Goal: Task Accomplishment & Management: Manage account settings

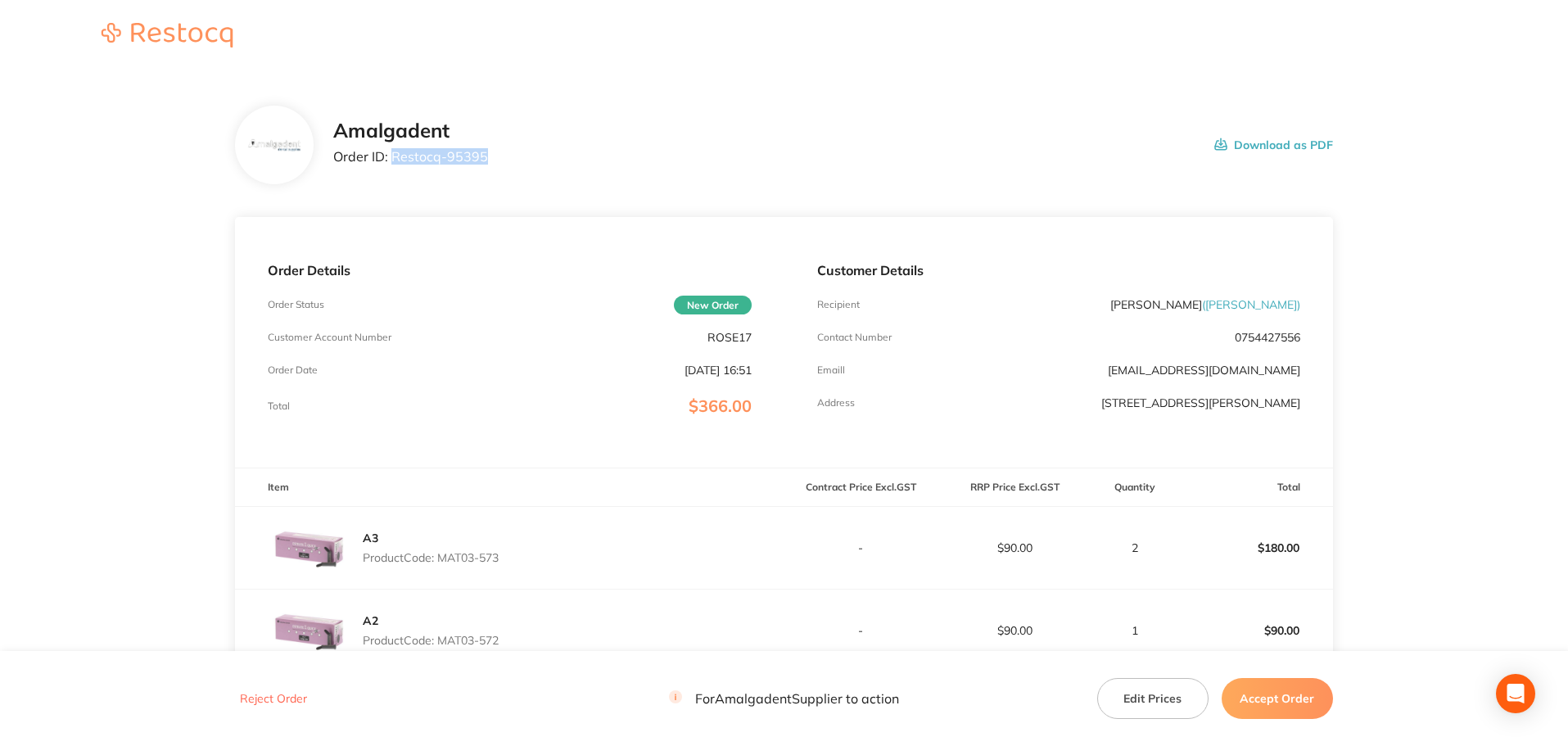
drag, startPoint x: 542, startPoint y: 167, endPoint x: 394, endPoint y: 154, distance: 148.6
click at [394, 154] on div "Amalgadent Order ID: Restocq- 95395 Download as PDF" at bounding box center [833, 145] width 1000 height 51
copy p "Restocq- 95395"
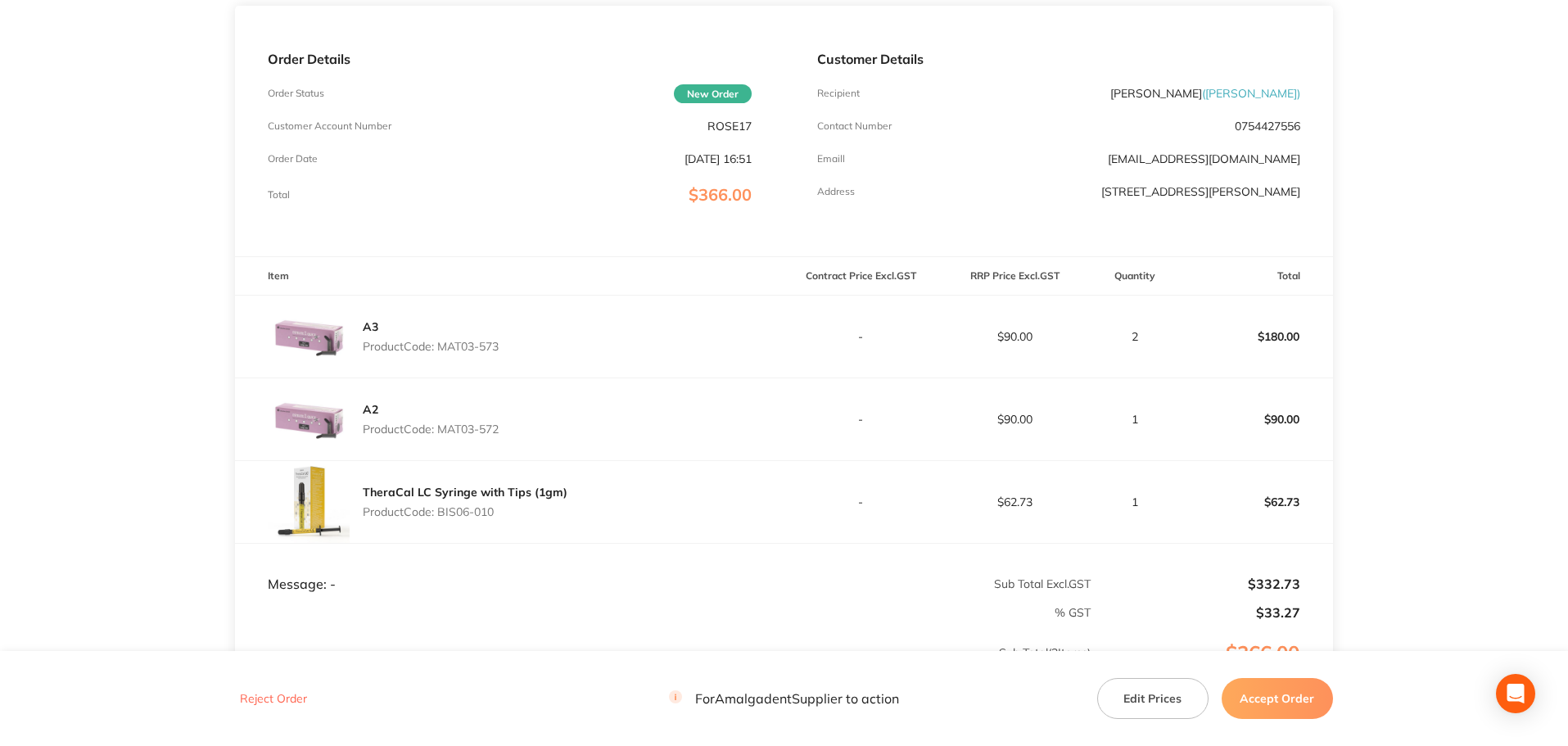
scroll to position [190, 0]
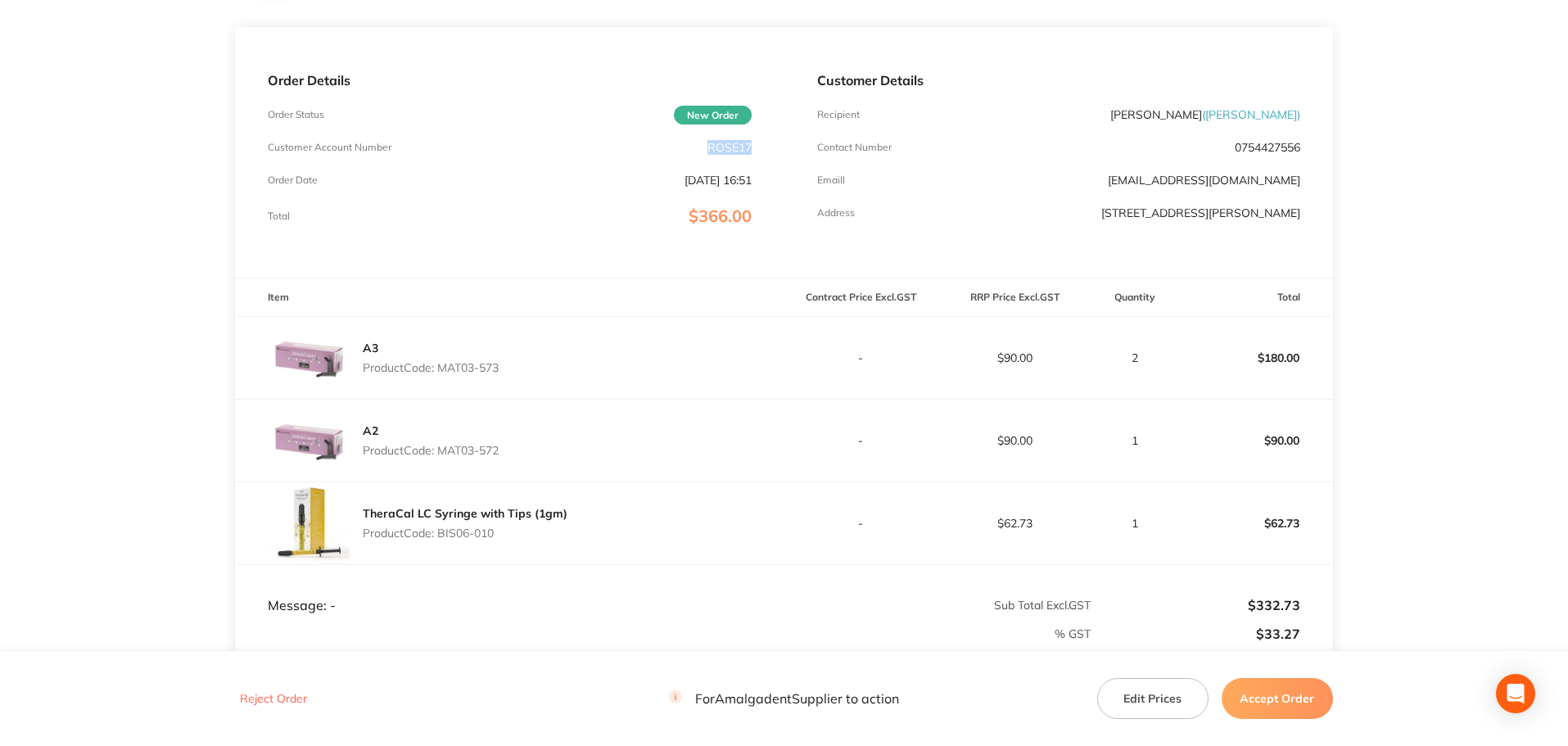
drag, startPoint x: 757, startPoint y: 140, endPoint x: 693, endPoint y: 150, distance: 64.8
click at [693, 150] on div "Order Details Order Status New Order Customer Account Number ROSE17 Order Date …" at bounding box center [509, 152] width 549 height 251
copy p "ROSE17"
drag, startPoint x: 1520, startPoint y: 350, endPoint x: 1267, endPoint y: 371, distance: 253.9
click at [1499, 354] on main "Amalgadent Order ID: Restocq- 95395 Download as PDF Order Details Order Status …" at bounding box center [784, 376] width 1568 height 987
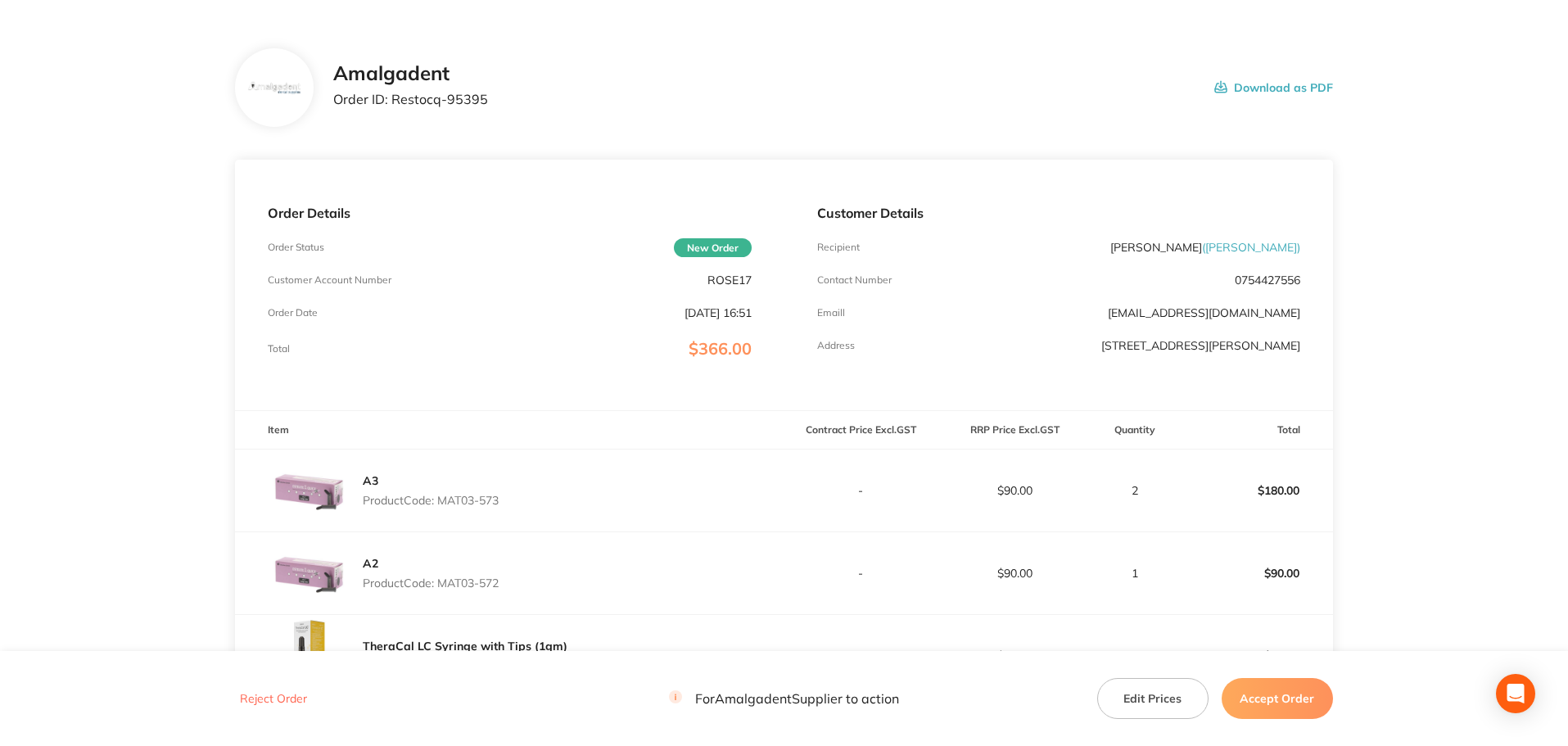
scroll to position [0, 0]
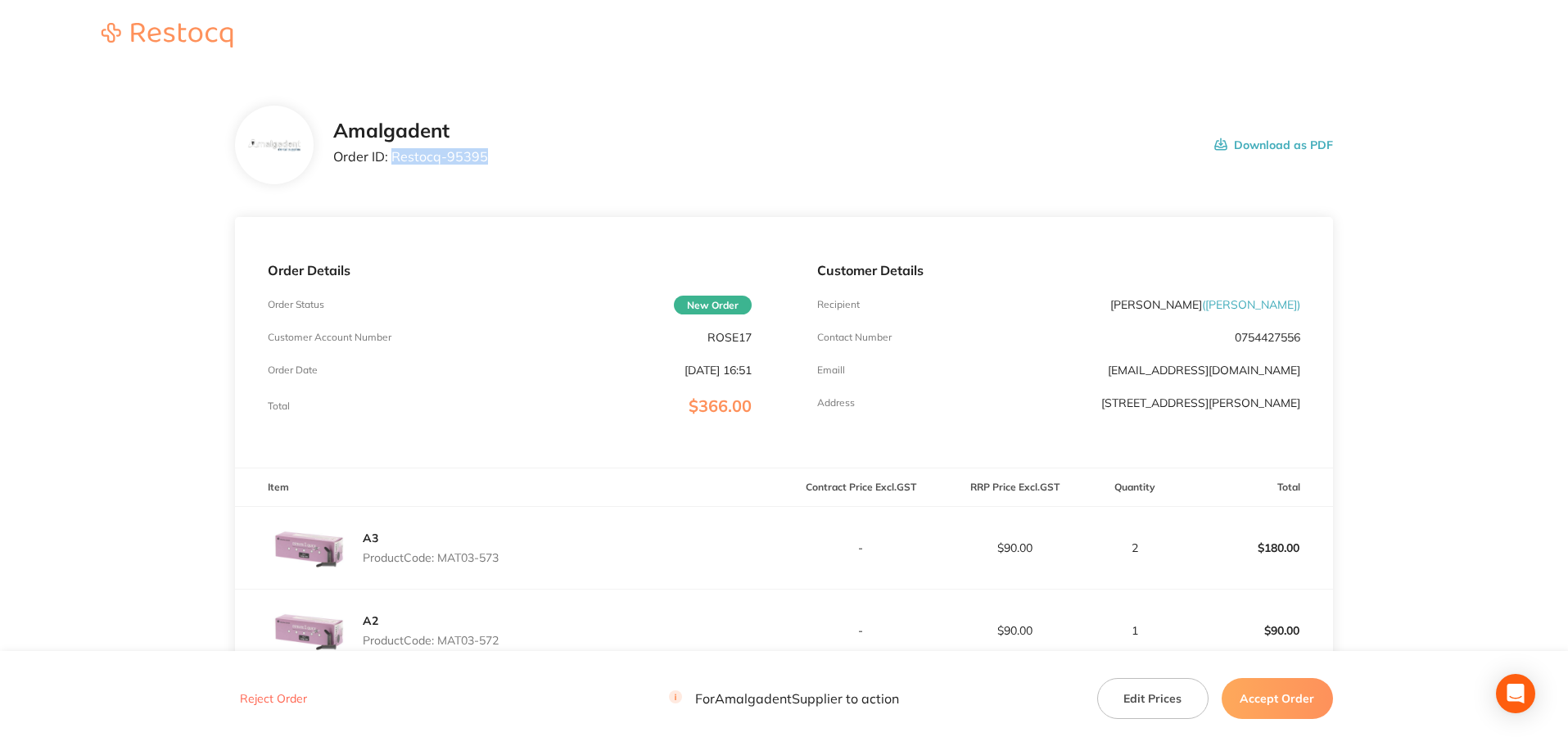
drag, startPoint x: 534, startPoint y: 153, endPoint x: 393, endPoint y: 151, distance: 141.0
click at [393, 151] on div "Amalgadent Order ID: Restocq- 95395 Download as PDF" at bounding box center [833, 145] width 1000 height 51
copy p "Restocq- 95395"
click at [1407, 306] on main "Amalgadent Order ID: Restocq- 95395 Download as PDF Order Details Order Status …" at bounding box center [784, 566] width 1568 height 987
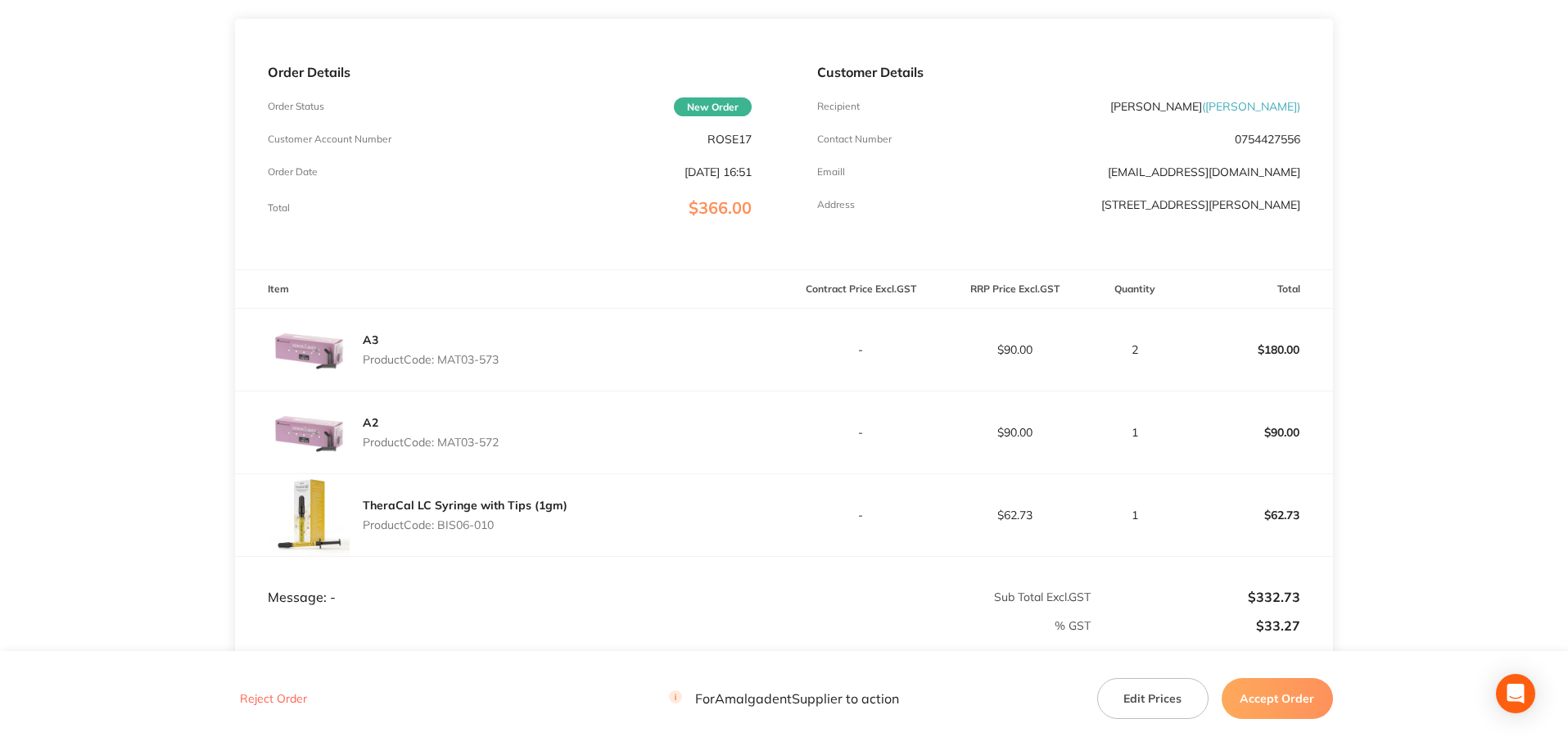
scroll to position [219, 0]
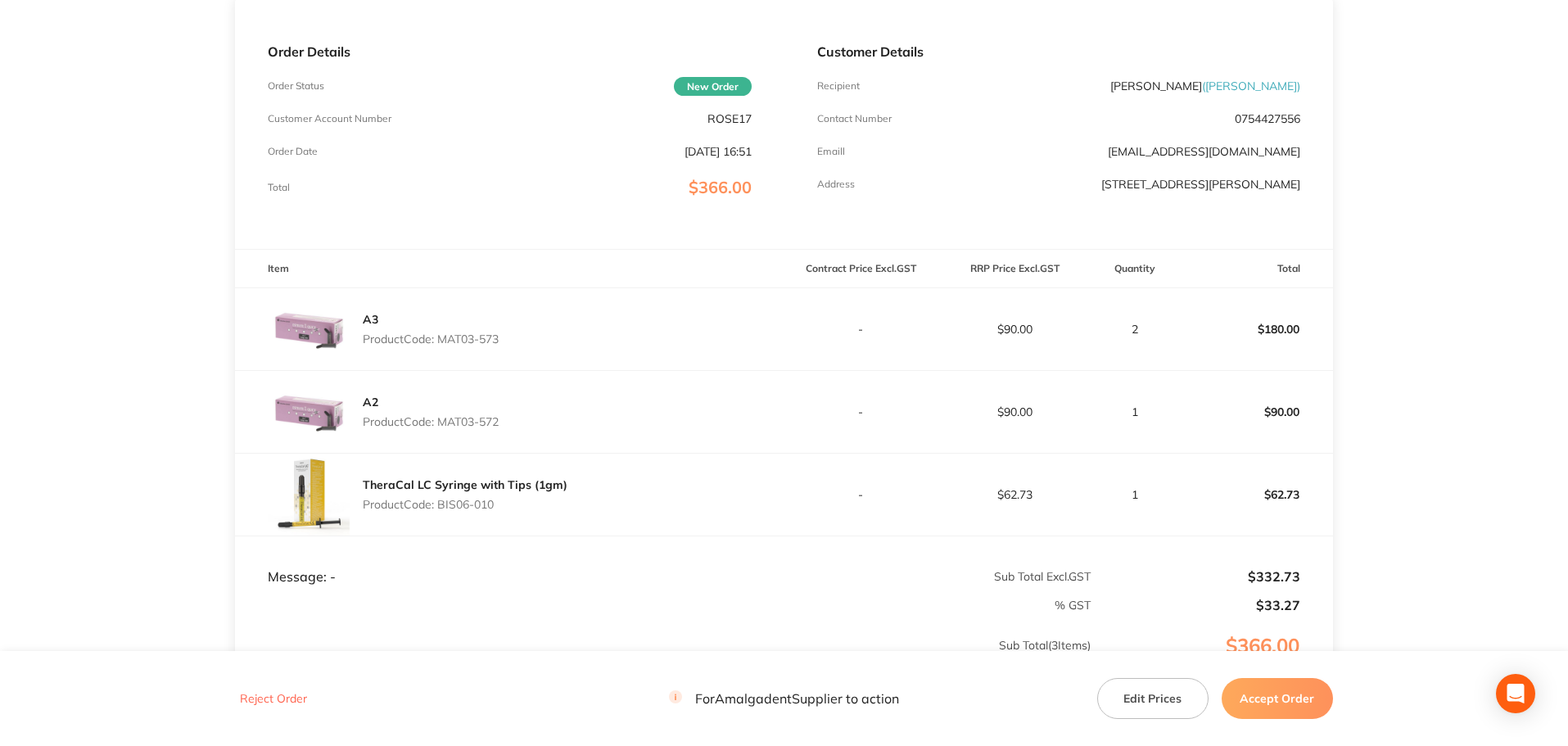
click at [444, 346] on div "A3 Product Code: MAT03-573" at bounding box center [509, 329] width 549 height 82
copy p "MAT03-573"
drag, startPoint x: 1467, startPoint y: 401, endPoint x: 958, endPoint y: 450, distance: 511.4
click at [1467, 400] on main "Amalgadent Order ID: Restocq- 95395 Download as PDF Order Details Order Status …" at bounding box center [784, 348] width 1568 height 987
drag, startPoint x: 525, startPoint y: 426, endPoint x: 448, endPoint y: 426, distance: 77.0
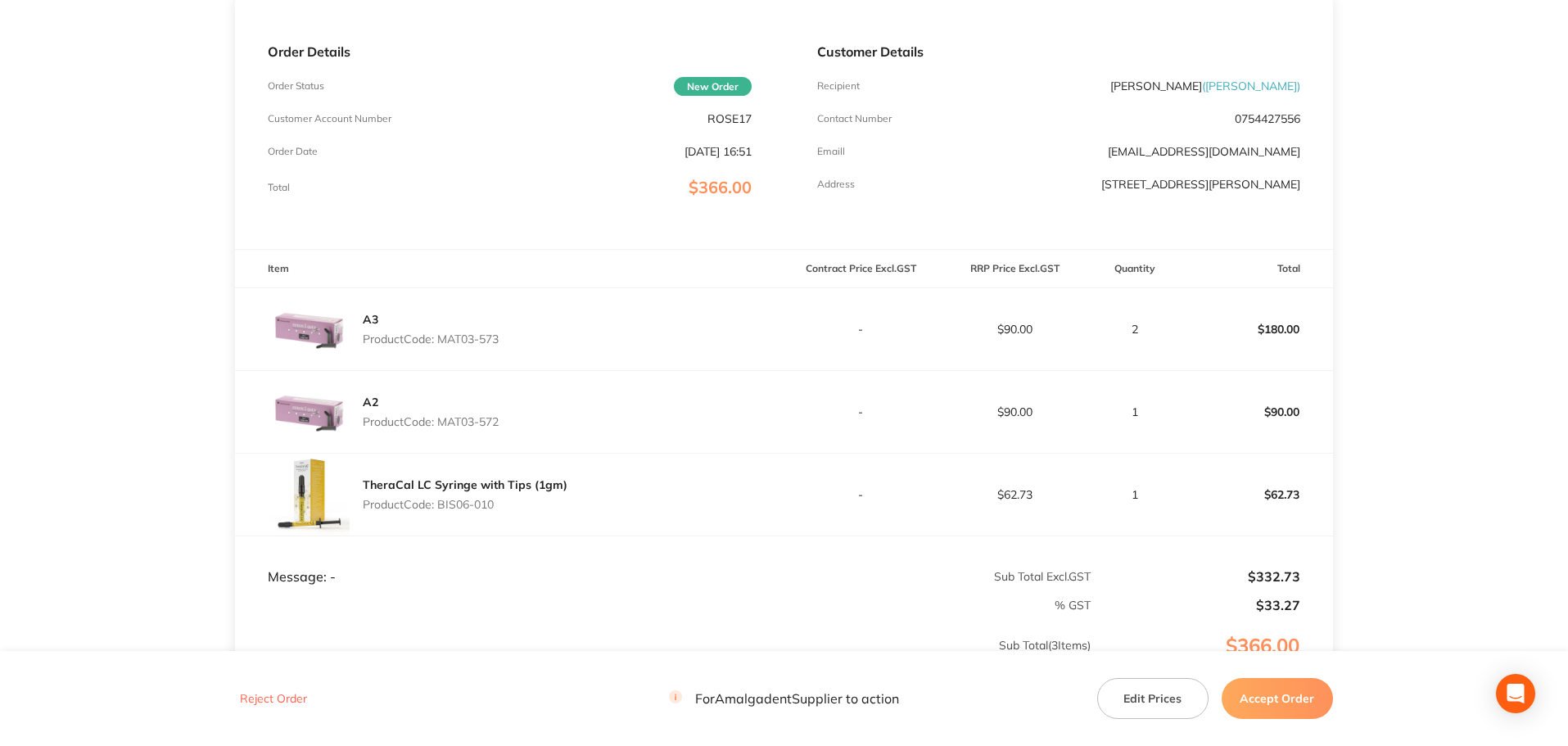
click at [443, 417] on div "A2 Product Code: MAT03-572" at bounding box center [509, 412] width 549 height 82
copy p "MAT03-572"
click at [1458, 325] on main "Amalgadent Order ID: Restocq- 95395 Download as PDF Order Details Order Status …" at bounding box center [784, 348] width 1568 height 987
drag, startPoint x: 510, startPoint y: 506, endPoint x: 452, endPoint y: 501, distance: 58.2
click at [442, 500] on p "Product Code: BIS06-010" at bounding box center [465, 504] width 205 height 13
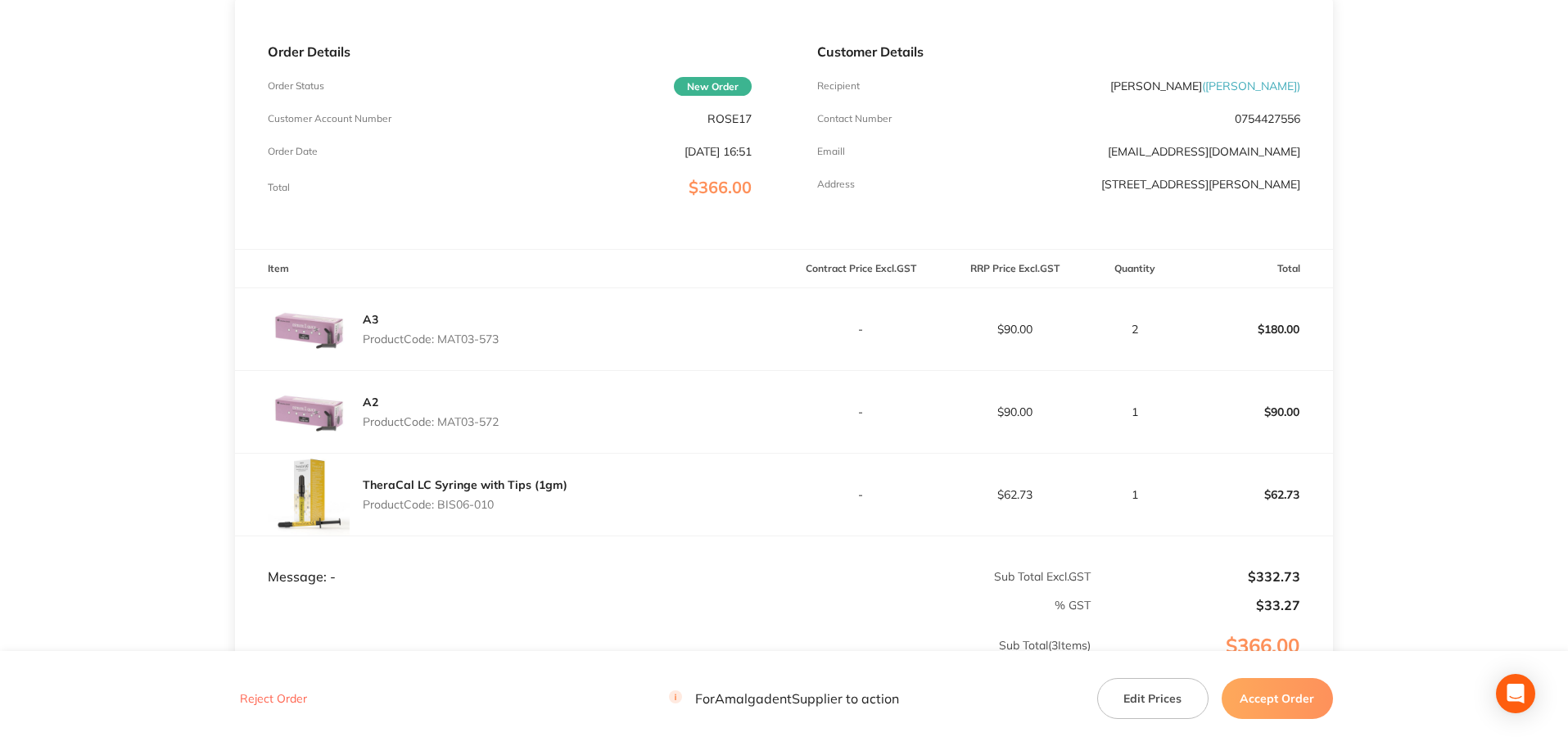
copy p "BIS06-010"
click at [1434, 433] on main "Amalgadent Order ID: Restocq- 95395 Download as PDF Order Details Order Status …" at bounding box center [784, 348] width 1568 height 987
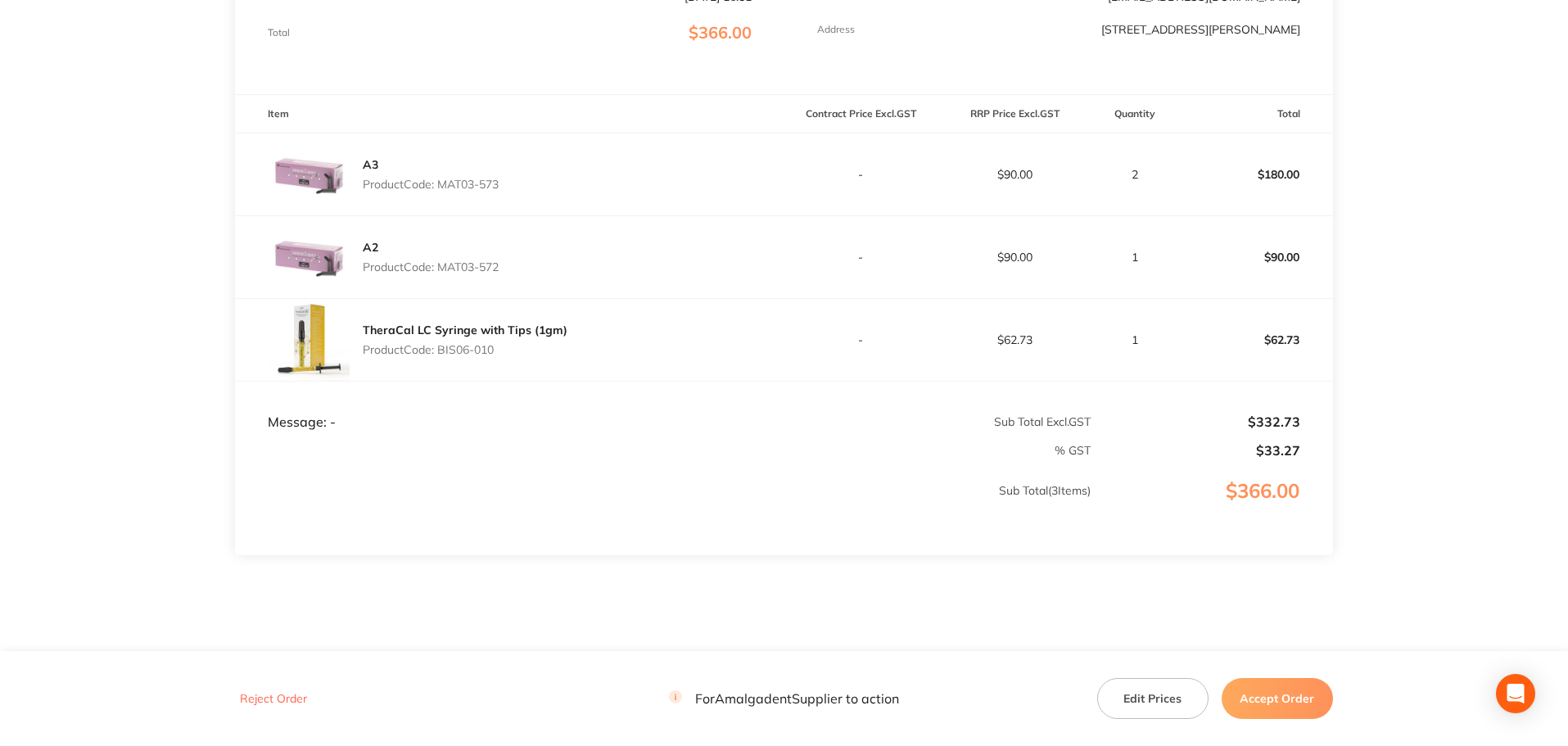
scroll to position [409, 0]
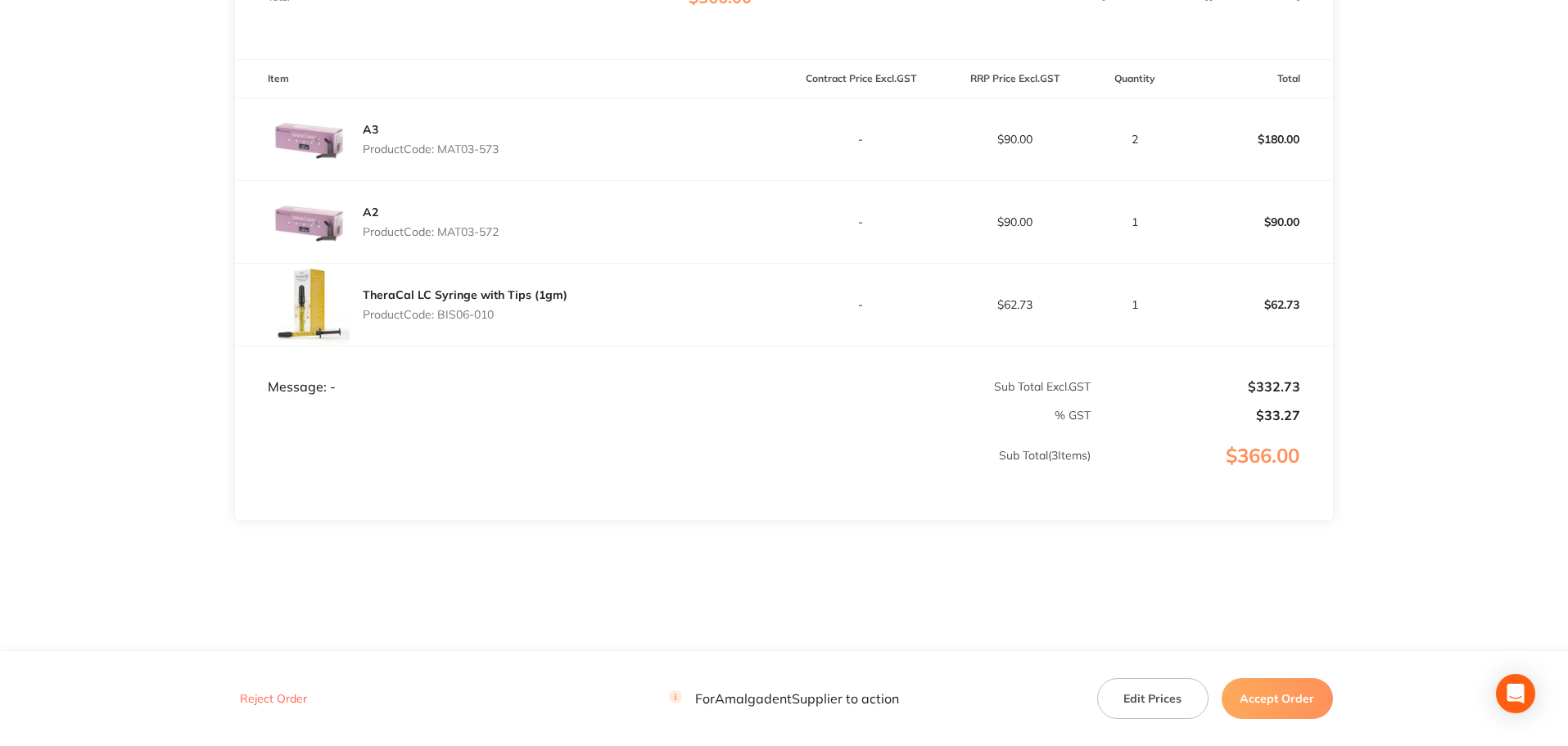
drag, startPoint x: 1508, startPoint y: 357, endPoint x: 1164, endPoint y: 392, distance: 345.8
click at [1508, 357] on main "Amalgadent Order ID: Restocq- 95395 Download as PDF Order Details Order Status …" at bounding box center [784, 158] width 1568 height 987
drag, startPoint x: 531, startPoint y: 235, endPoint x: 442, endPoint y: 227, distance: 89.4
click at [442, 227] on div "A2 Product Code: MAT03-572" at bounding box center [509, 222] width 549 height 82
copy p "MAT03-572"
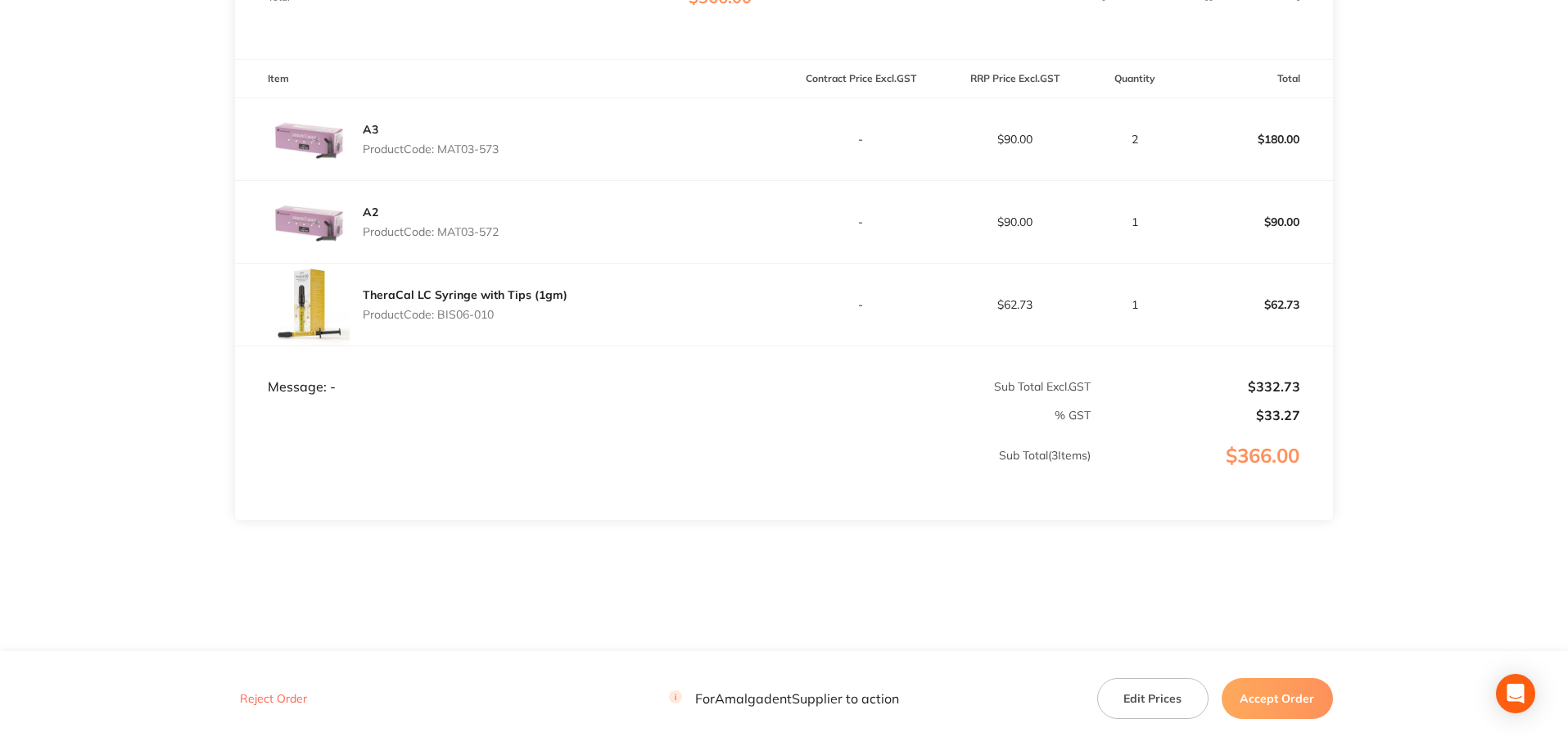
click at [1273, 706] on button "Accept Order" at bounding box center [1277, 698] width 111 height 41
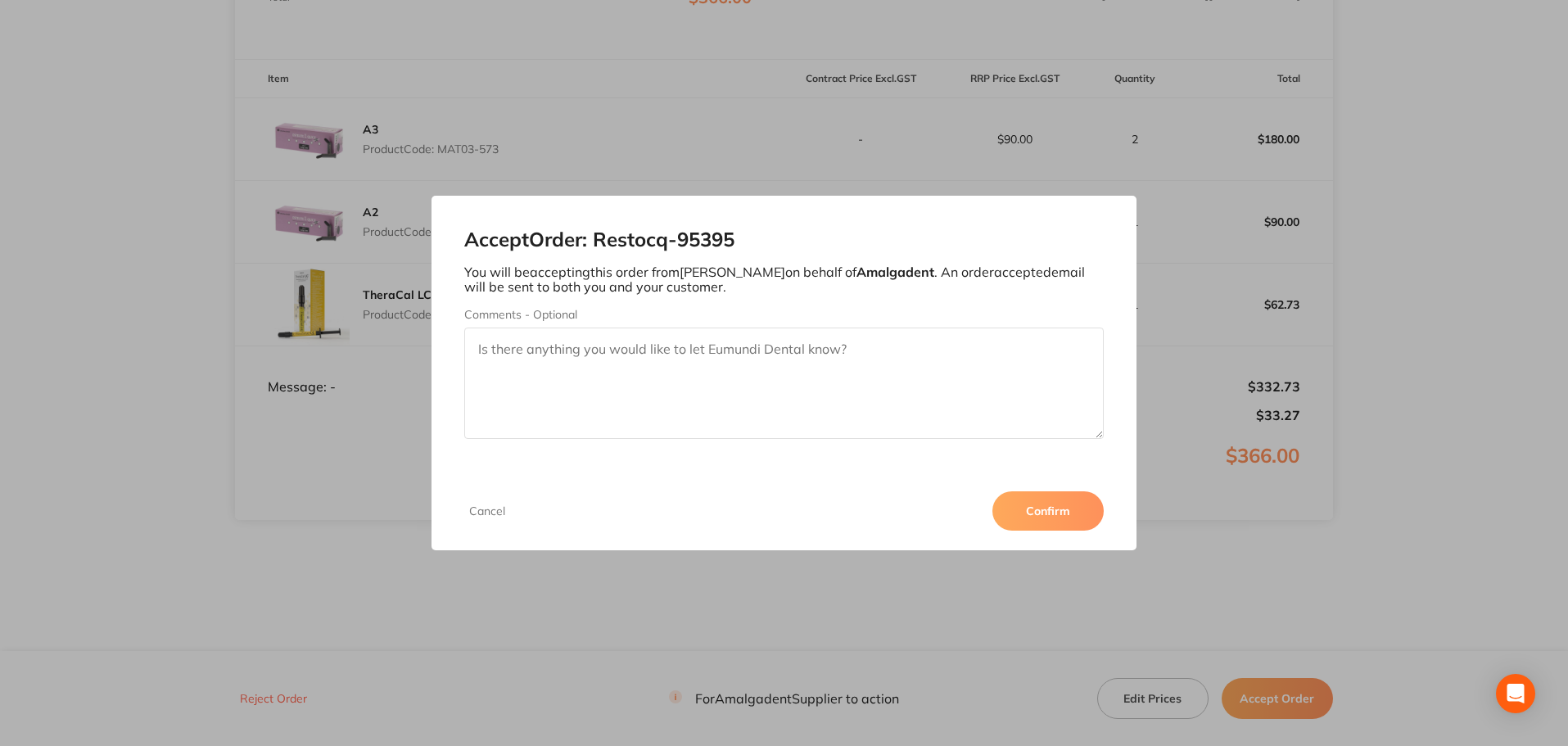
click at [683, 390] on textarea "Comments - Optional" at bounding box center [784, 383] width 640 height 111
paste textarea "MAT03-572"
type textarea "MAT03-572 on backorder for 1 week"
click at [1036, 516] on button "Confirm" at bounding box center [1048, 511] width 111 height 39
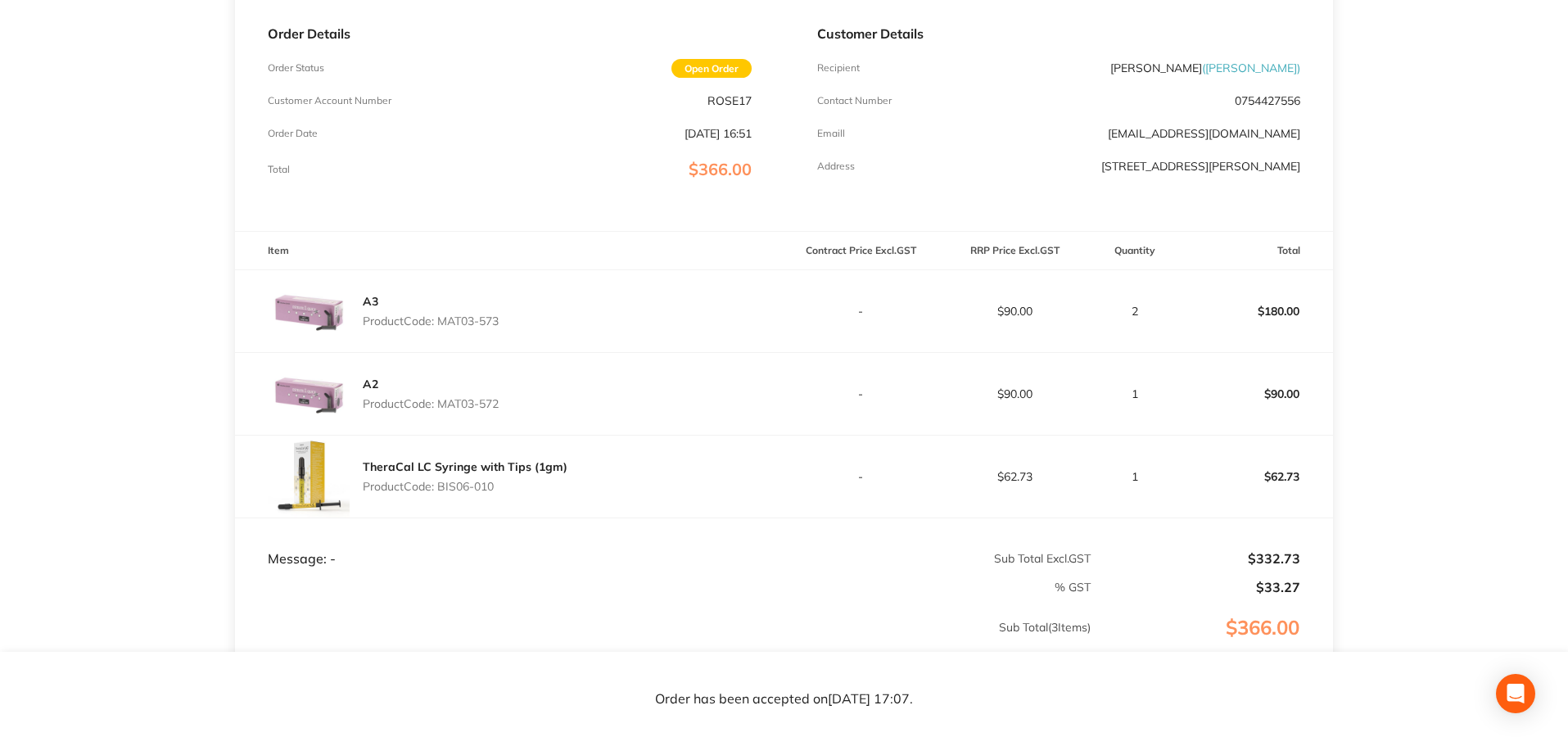
scroll to position [0, 0]
